Goal: Task Accomplishment & Management: Use online tool/utility

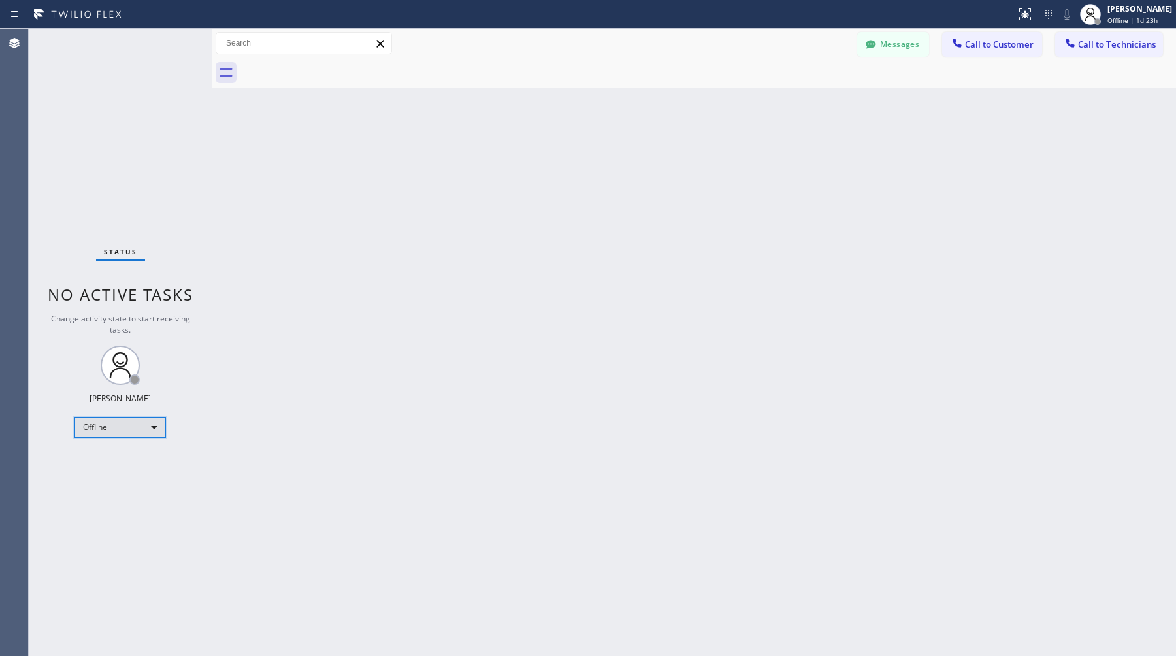
click at [101, 427] on div "Offline" at bounding box center [119, 427] width 91 height 21
click at [111, 464] on li "Available" at bounding box center [119, 462] width 89 height 16
